Goal: Information Seeking & Learning: Learn about a topic

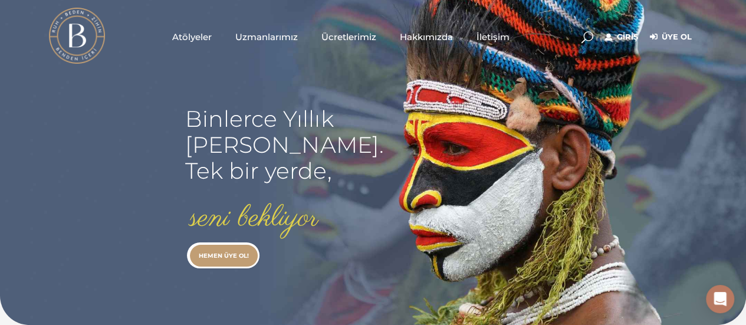
type input "[EMAIL_ADDRESS][DOMAIN_NAME]"
click at [626, 33] on link "Giriş" at bounding box center [621, 37] width 33 height 14
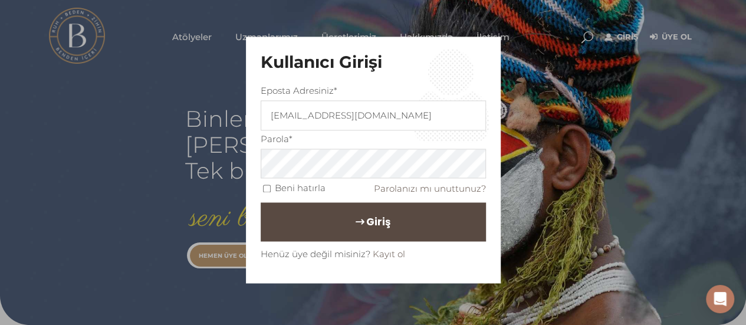
click at [366, 232] on span "Giriş" at bounding box center [378, 222] width 24 height 20
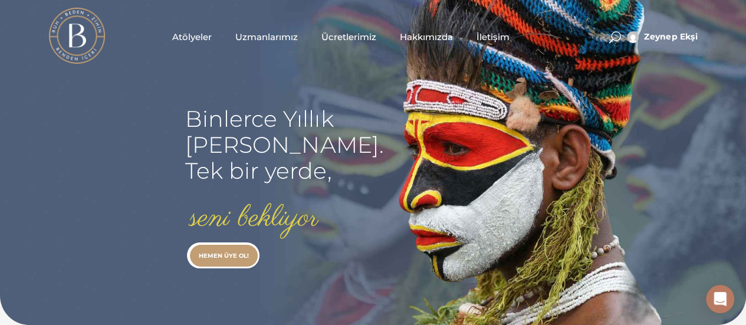
click at [611, 36] on span at bounding box center [615, 37] width 12 height 12
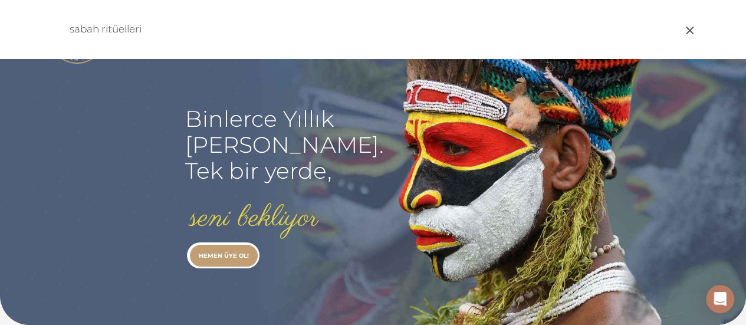
type input "sabah ritüelleri"
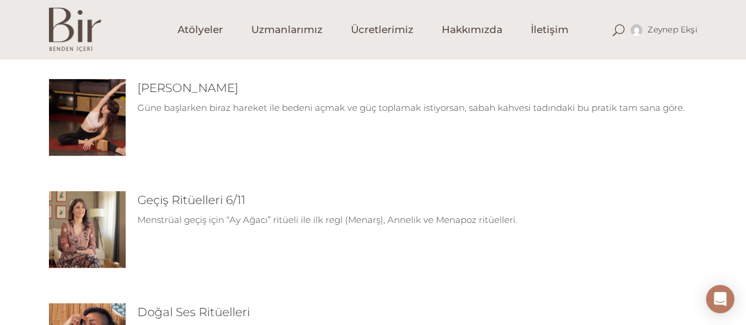
scroll to position [236, 0]
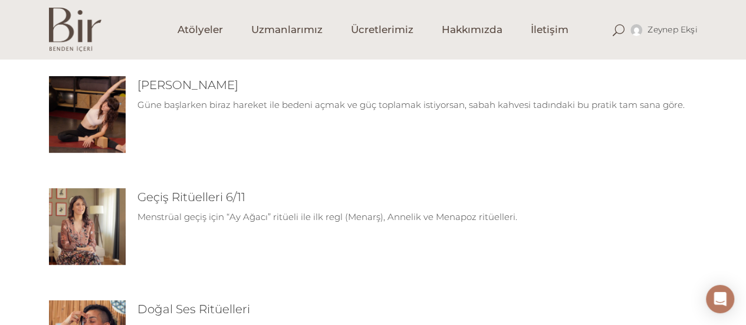
click at [83, 111] on img at bounding box center [87, 114] width 77 height 77
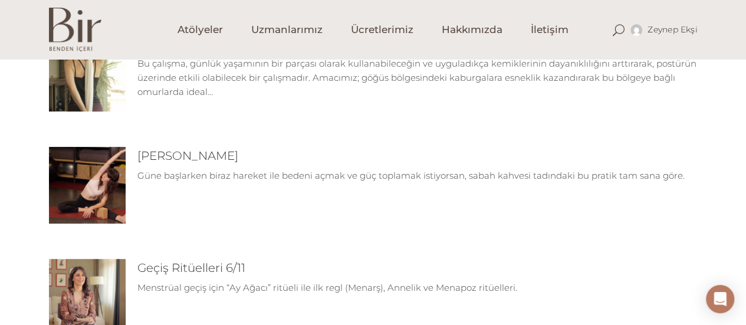
scroll to position [177, 0]
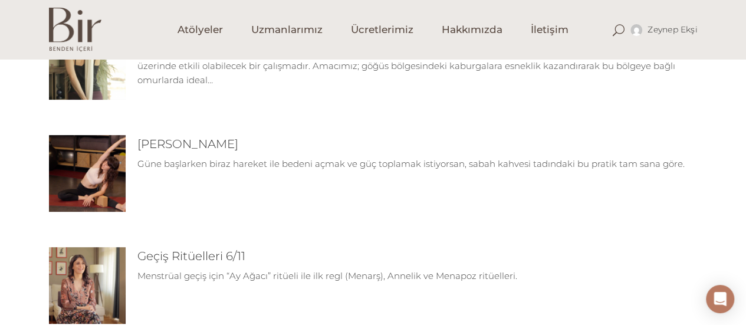
click at [90, 184] on img at bounding box center [87, 173] width 77 height 77
